Goal: Task Accomplishment & Management: Use online tool/utility

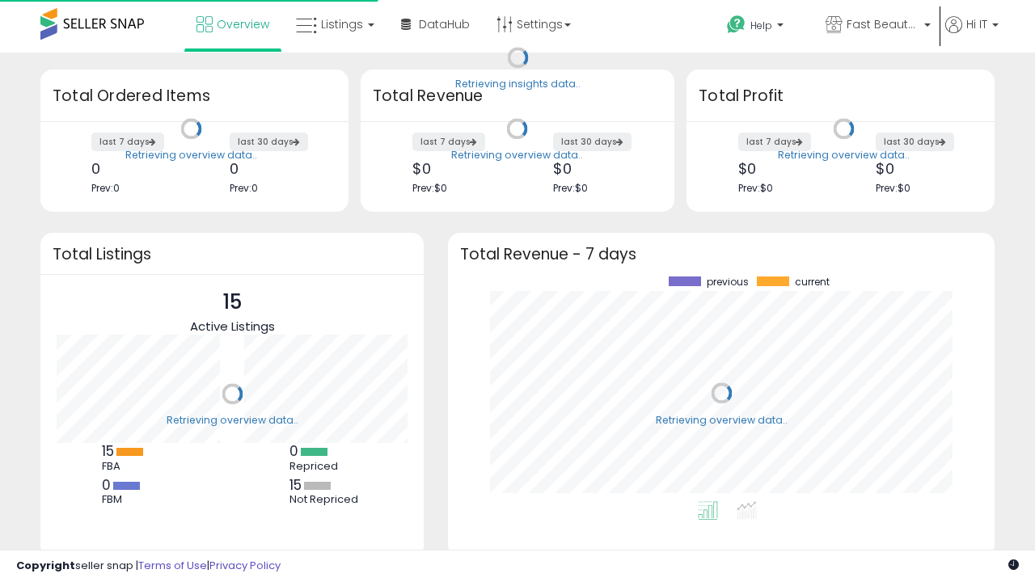
scroll to position [225, 514]
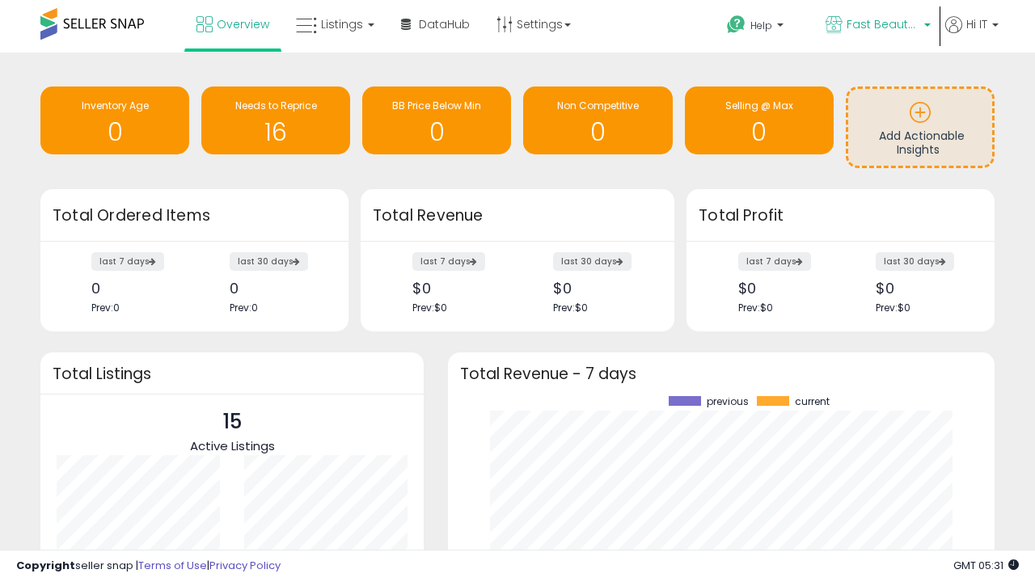
click at [877, 26] on span "Fast Beauty ([GEOGRAPHIC_DATA])" at bounding box center [883, 24] width 73 height 16
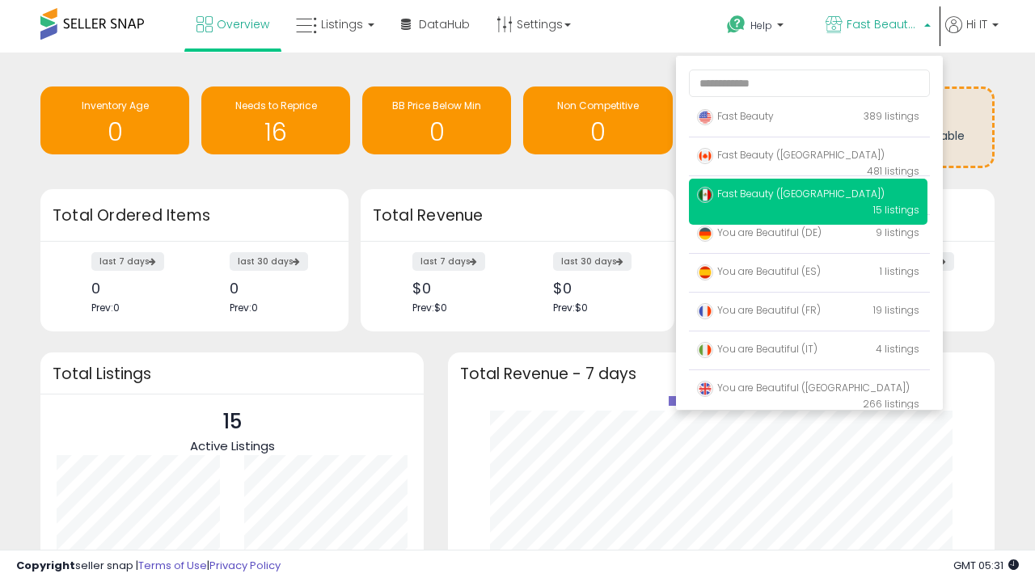
click at [808, 119] on p "Fast Beauty 389 listings" at bounding box center [808, 117] width 239 height 32
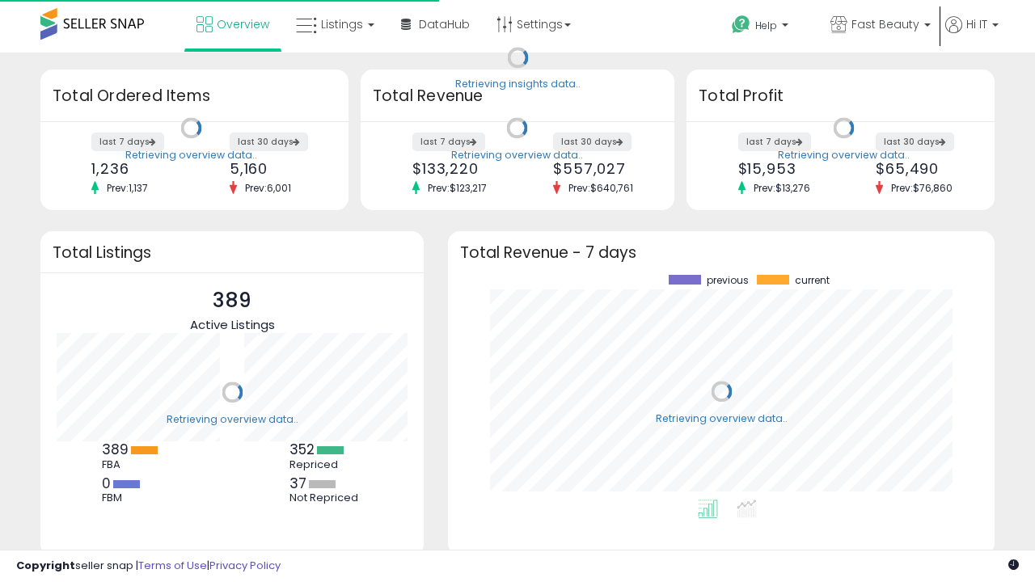
scroll to position [225, 514]
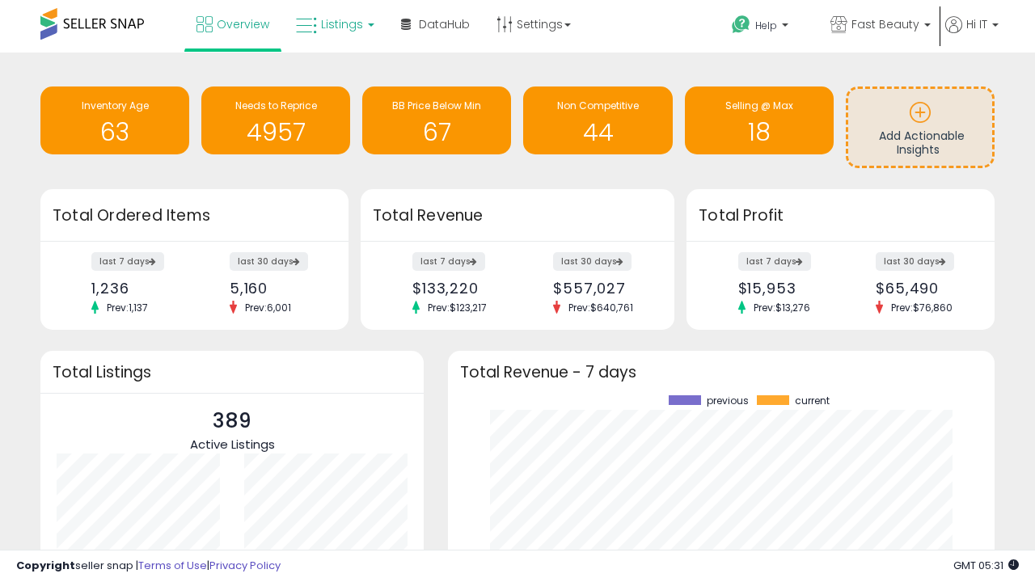
click at [333, 24] on span "Listings" at bounding box center [342, 24] width 42 height 16
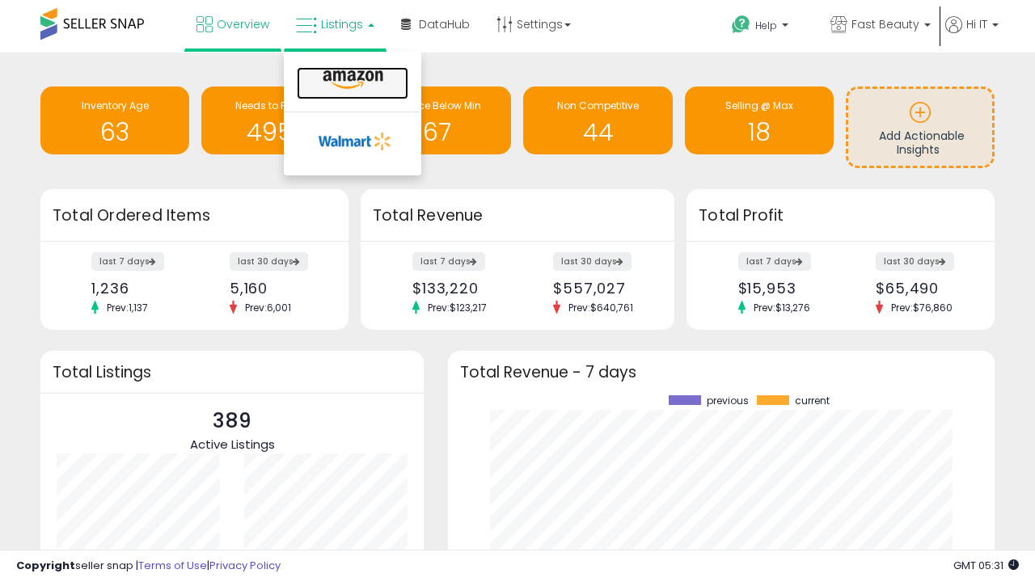
click at [351, 80] on icon at bounding box center [353, 80] width 70 height 21
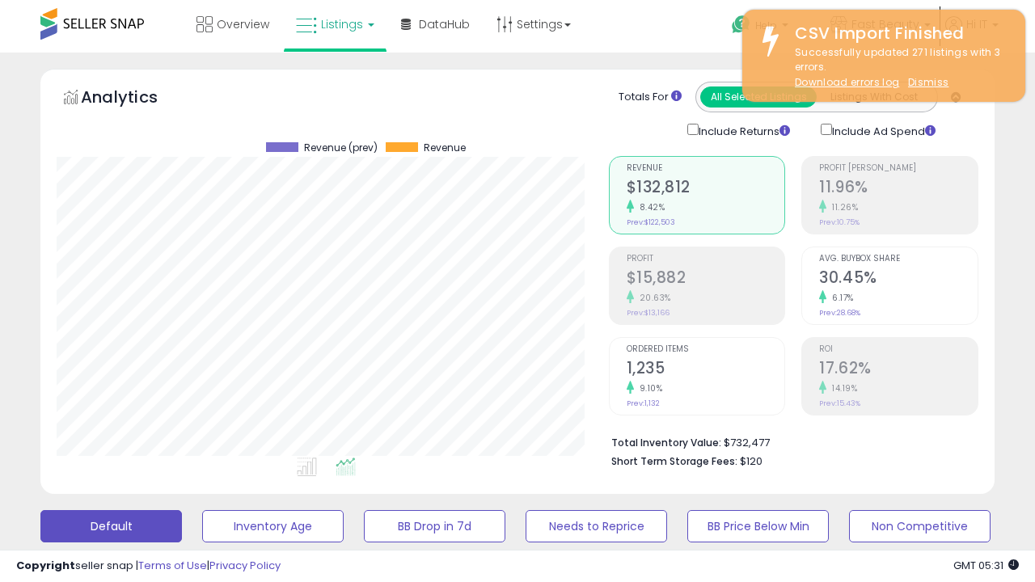
scroll to position [332, 552]
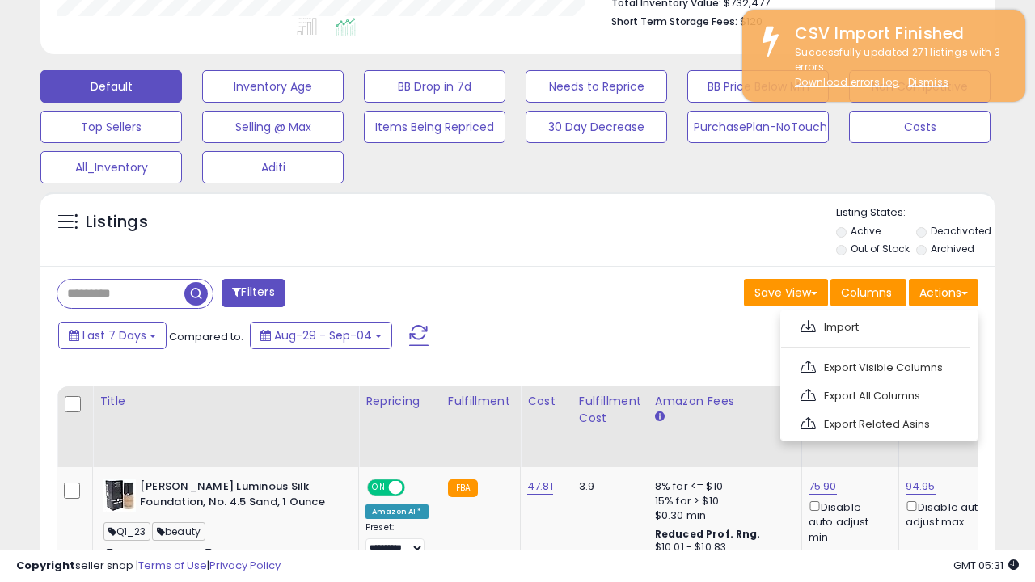
click at [808, 324] on span at bounding box center [808, 326] width 15 height 12
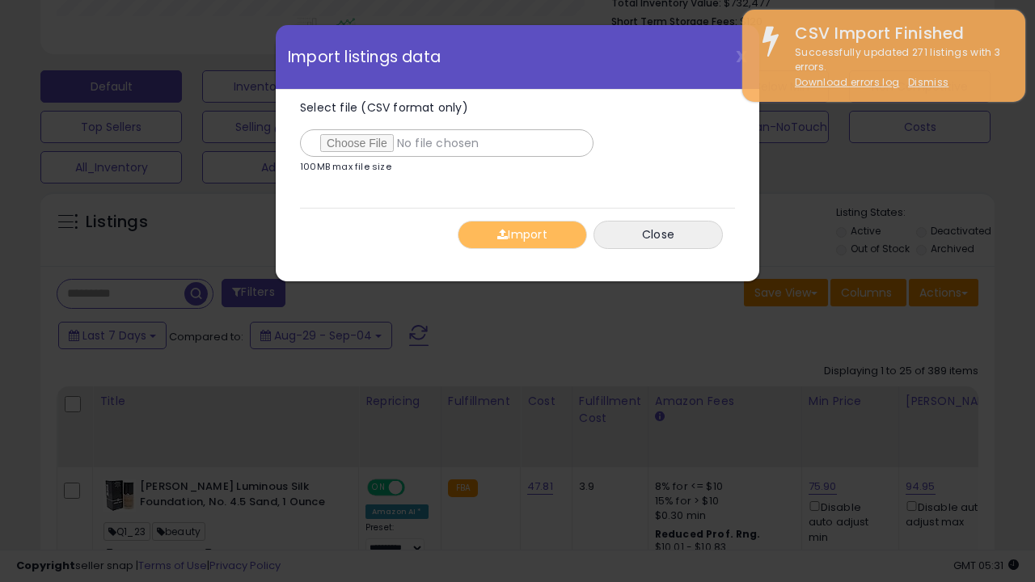
type input "**********"
click at [522, 235] on button "Import" at bounding box center [522, 235] width 129 height 28
